Goal: Information Seeking & Learning: Learn about a topic

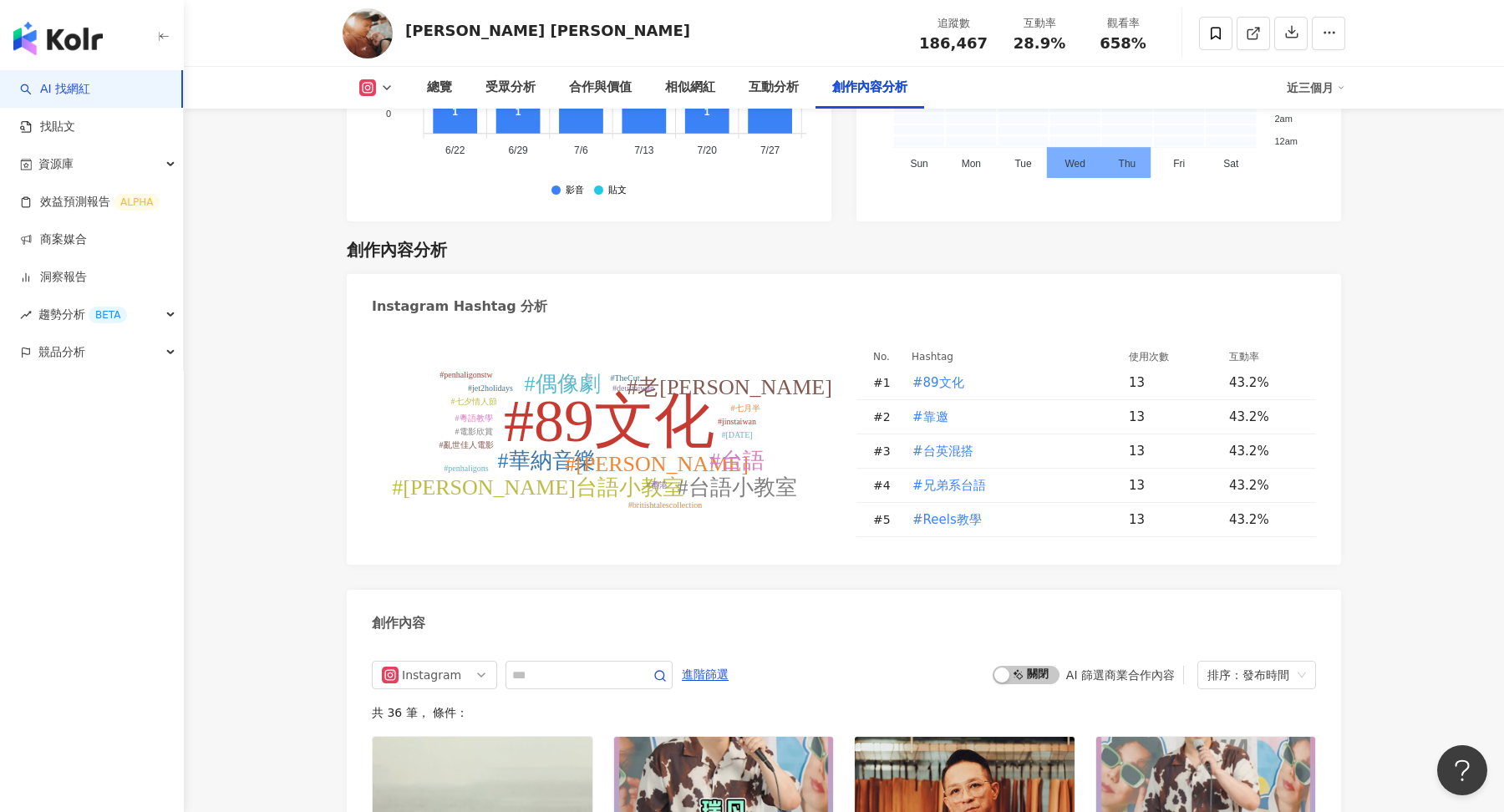
scroll to position [4834, 0]
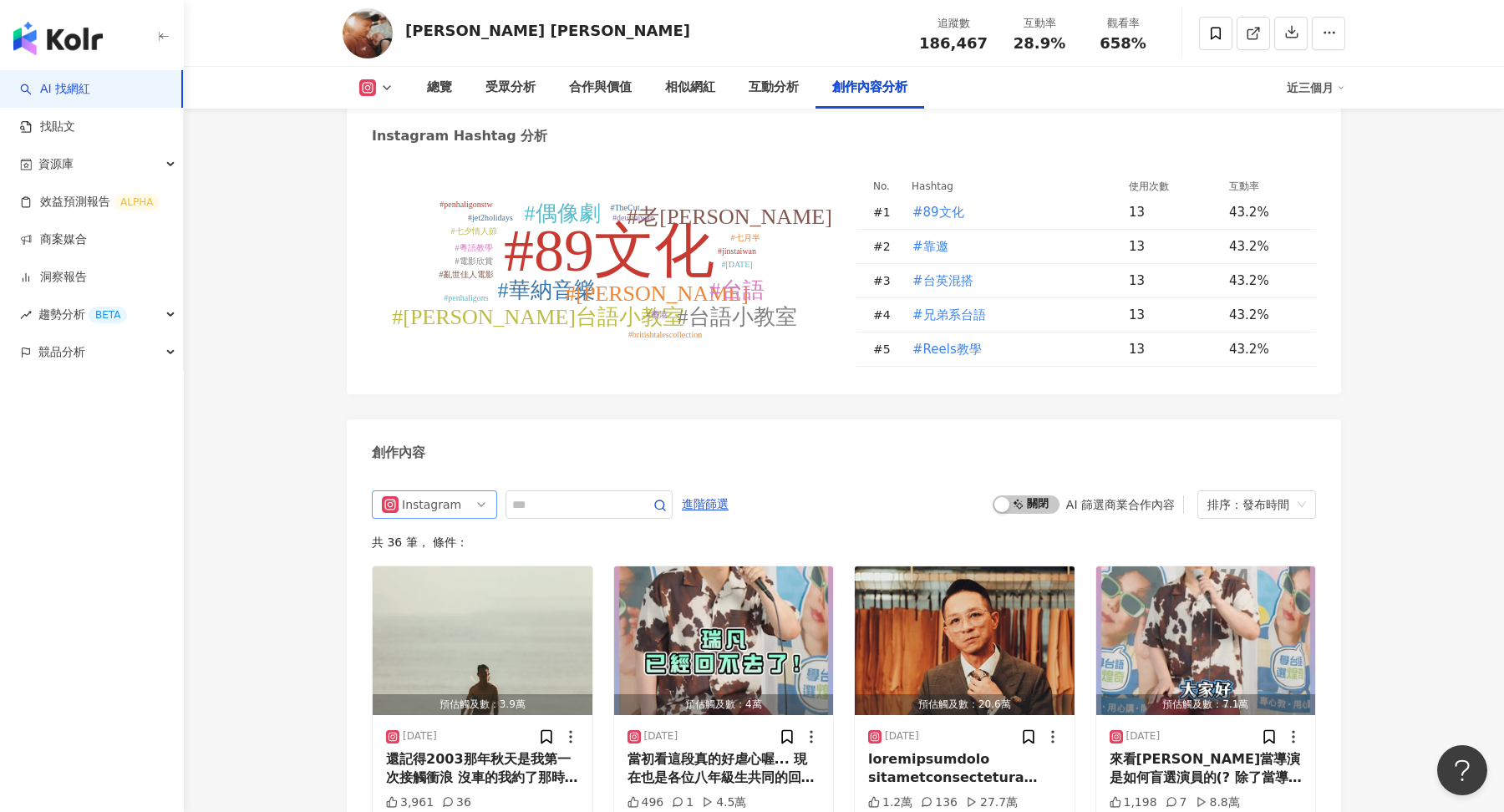
click at [482, 491] on span "Instagram" at bounding box center [434, 505] width 105 height 27
click at [449, 587] on div "Threads" at bounding box center [433, 596] width 54 height 18
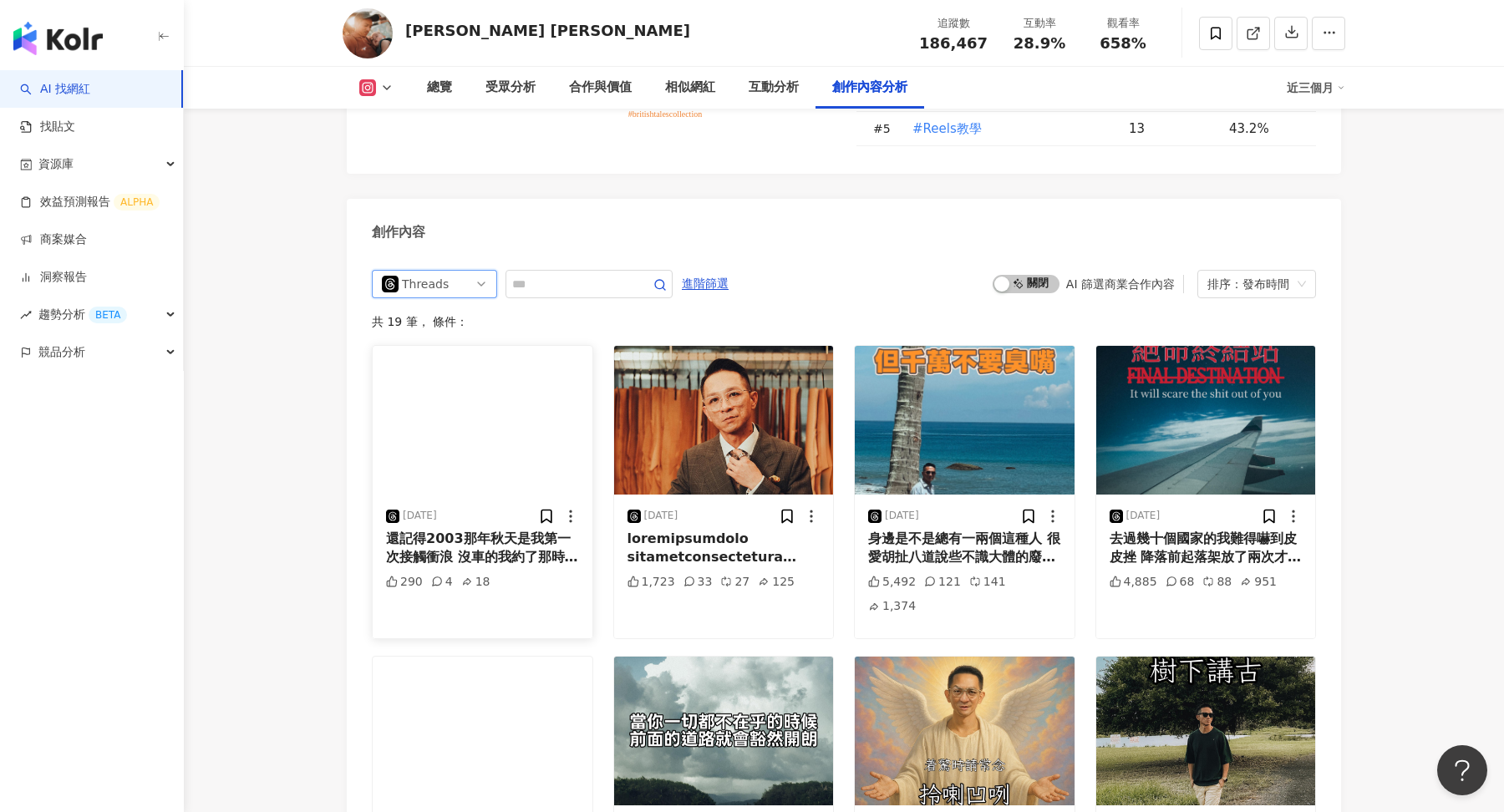
scroll to position [5054, 0]
